Goal: Check status

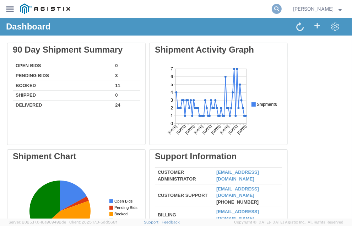
click at [281, 7] on icon at bounding box center [277, 9] width 10 height 10
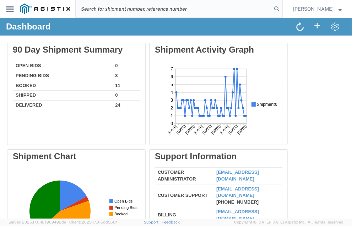
click at [227, 13] on input "search" at bounding box center [174, 8] width 196 height 17
paste input "TruckingKing!123"
type input "TruckingKing!123"
drag, startPoint x: 195, startPoint y: 13, endPoint x: -29, endPoint y: -10, distance: 225.2
click at [0, 0] on html "main_menu Created with Sketch. Collapse Menu Dashboard Shipments Traffic Resour…" at bounding box center [176, 113] width 352 height 226
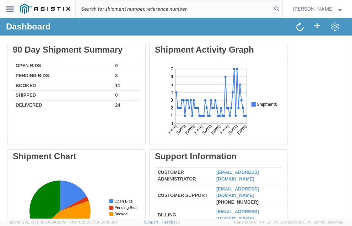
click at [239, 12] on input "search" at bounding box center [174, 8] width 196 height 17
paste input "56484491"
click at [281, 8] on icon at bounding box center [277, 9] width 10 height 10
type input "56484491"
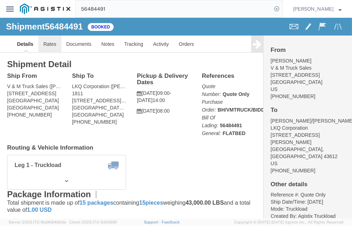
click link "Rates"
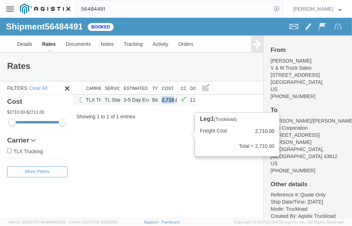
copy b "2,710"
drag, startPoint x: 160, startPoint y: 133, endPoint x: 171, endPoint y: 135, distance: 11.6
click at [171, 102] on b "2,710.00 USD" at bounding box center [177, 100] width 31 height 6
